Goal: Find specific page/section: Find specific page/section

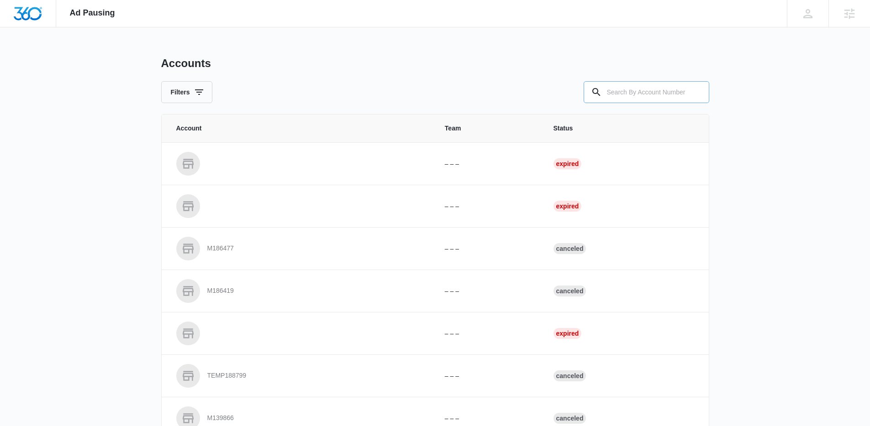
click at [639, 98] on input "text" at bounding box center [646, 92] width 126 height 22
paste input "M339140"
type input "M339140"
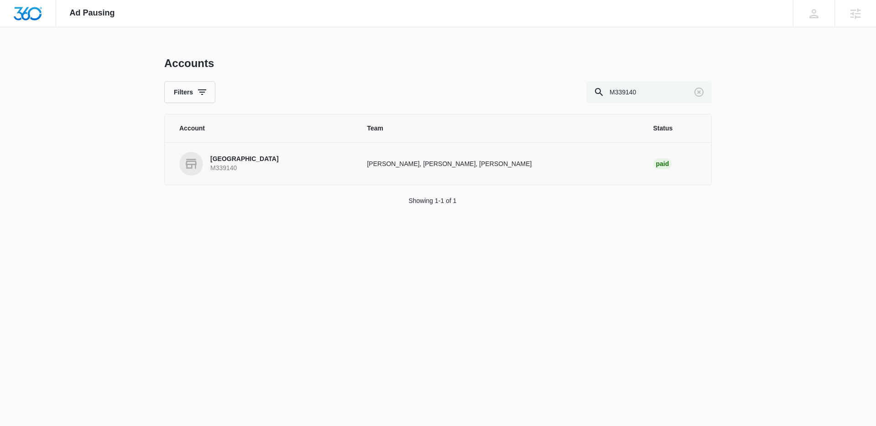
click at [345, 164] on link "Realty Boulevard Reno M339140" at bounding box center [262, 164] width 166 height 24
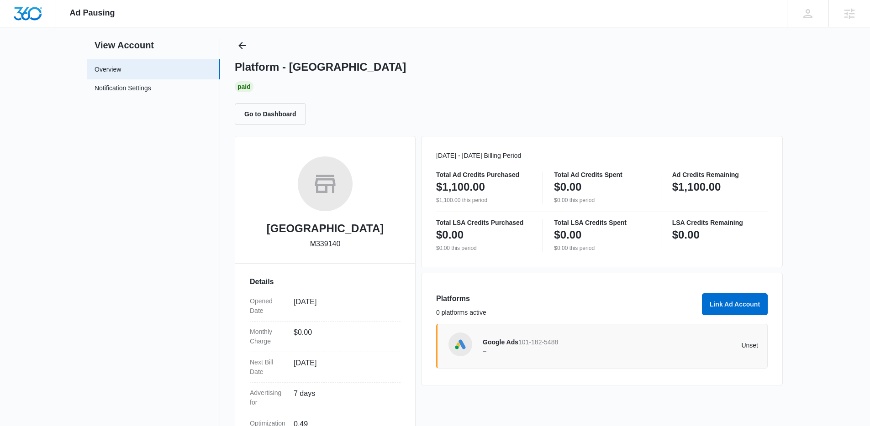
scroll to position [24, 0]
